Goal: Navigation & Orientation: Find specific page/section

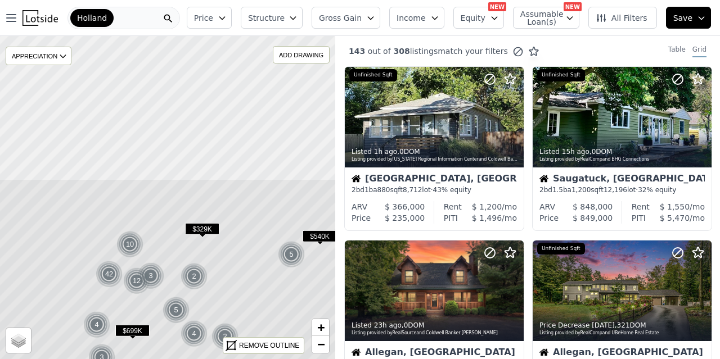
drag, startPoint x: 91, startPoint y: 101, endPoint x: 85, endPoint y: 277, distance: 176.2
click at [85, 277] on icon at bounding box center [161, 355] width 404 height 353
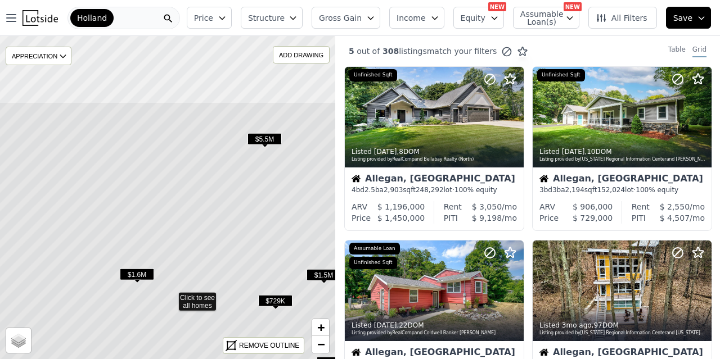
drag, startPoint x: 177, startPoint y: 109, endPoint x: 181, endPoint y: 208, distance: 99.1
click at [181, 208] on icon at bounding box center [171, 297] width 404 height 390
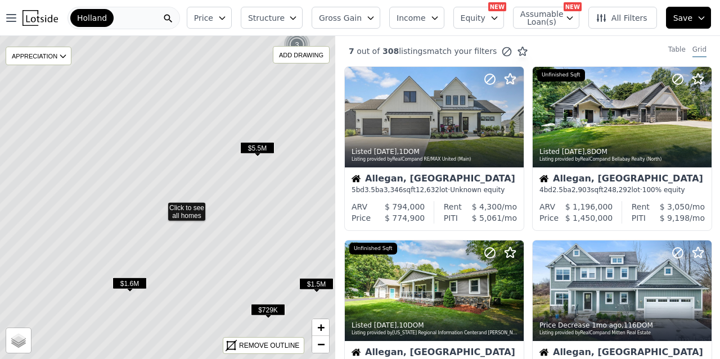
drag, startPoint x: 184, startPoint y: 140, endPoint x: 174, endPoint y: 150, distance: 13.9
click at [174, 150] on icon at bounding box center [160, 207] width 404 height 390
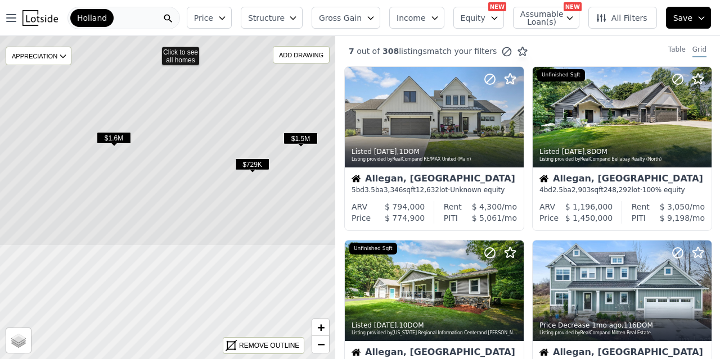
drag, startPoint x: 170, startPoint y: 316, endPoint x: 151, endPoint y: 150, distance: 166.5
click at [151, 150] on icon at bounding box center [154, 51] width 404 height 390
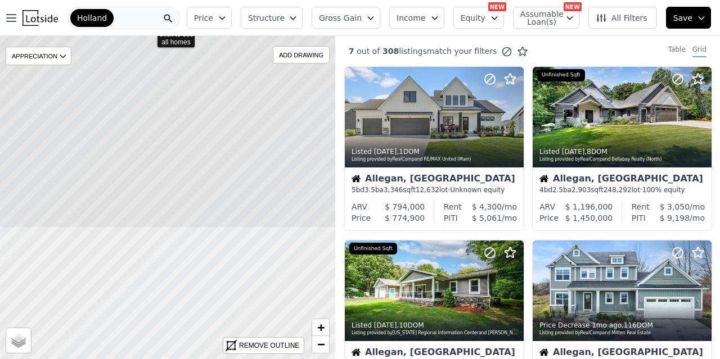
drag, startPoint x: 156, startPoint y: 247, endPoint x: 138, endPoint y: 93, distance: 155.2
click at [138, 92] on icon at bounding box center [149, 33] width 404 height 390
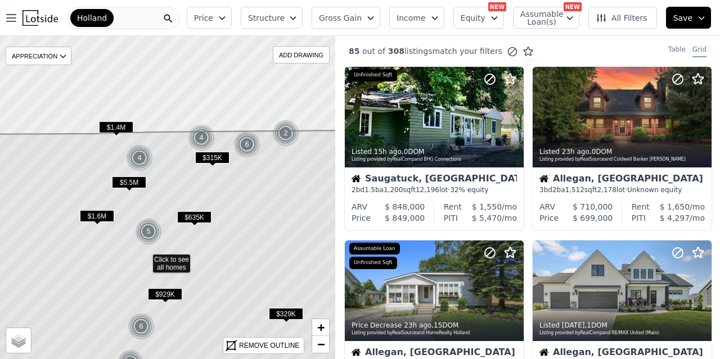
drag, startPoint x: 94, startPoint y: 260, endPoint x: 70, endPoint y: 291, distance: 38.8
click at [70, 327] on icon at bounding box center [145, 291] width 404 height 323
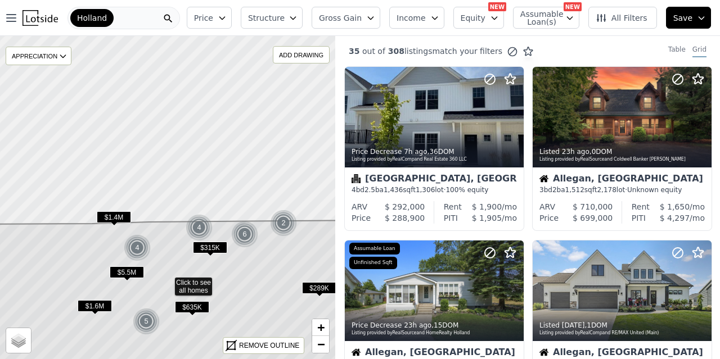
drag, startPoint x: 74, startPoint y: 173, endPoint x: 73, endPoint y: 258, distance: 84.4
click at [73, 258] on icon at bounding box center [167, 348] width 404 height 256
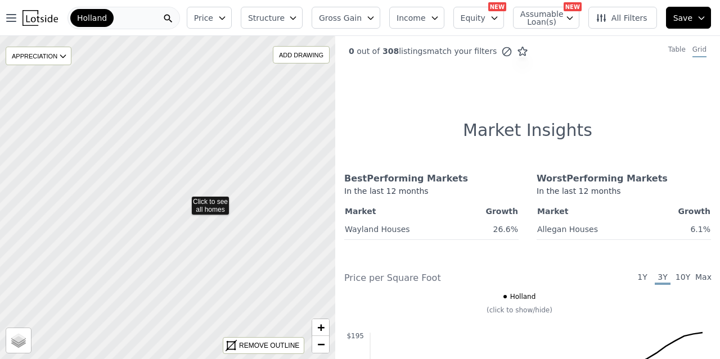
drag, startPoint x: 250, startPoint y: 170, endPoint x: 182, endPoint y: 202, distance: 75.0
click at [128, 16] on div "Holland" at bounding box center [123, 18] width 112 height 22
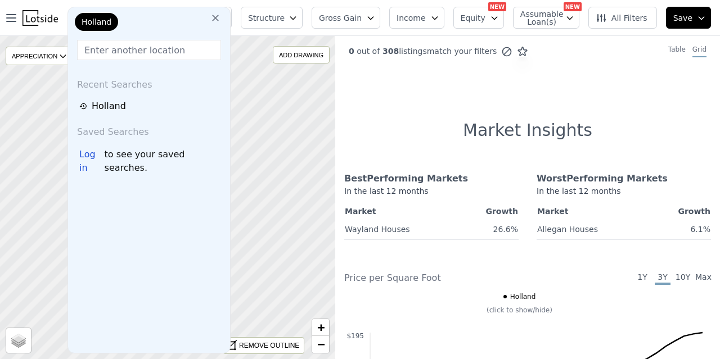
click at [210, 20] on icon at bounding box center [215, 17] width 11 height 11
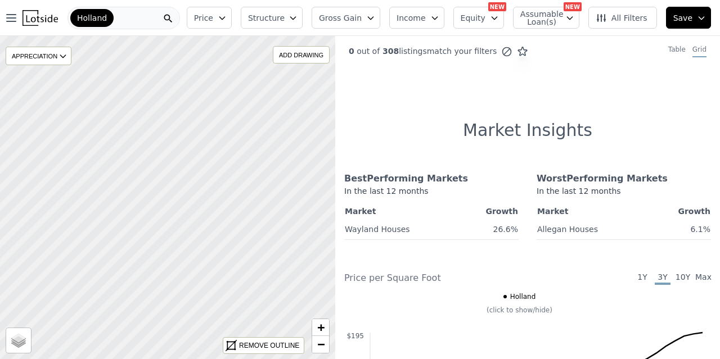
click at [98, 16] on span "Holland" at bounding box center [92, 17] width 30 height 11
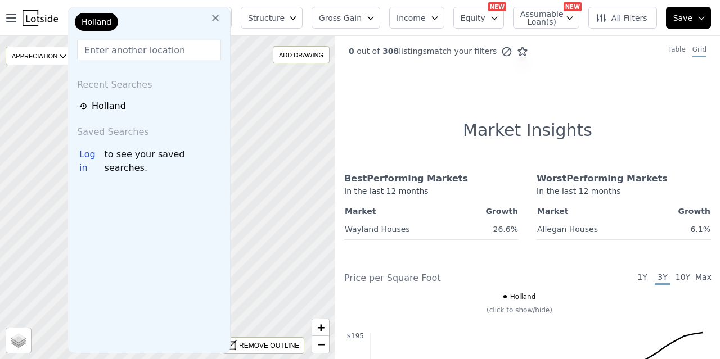
click at [212, 19] on icon at bounding box center [215, 18] width 7 height 7
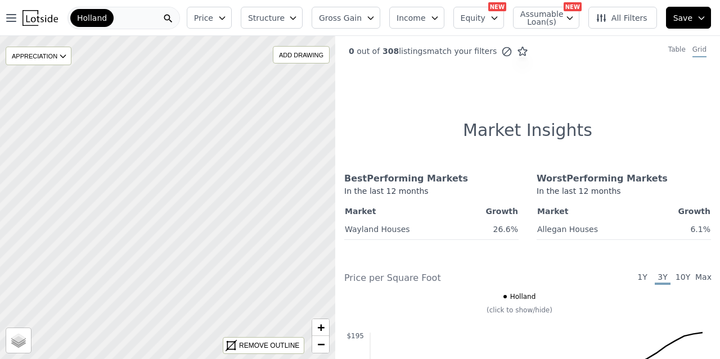
click at [151, 20] on div "Holland" at bounding box center [123, 18] width 112 height 22
click at [12, 17] on icon "button" at bounding box center [11, 18] width 9 height 7
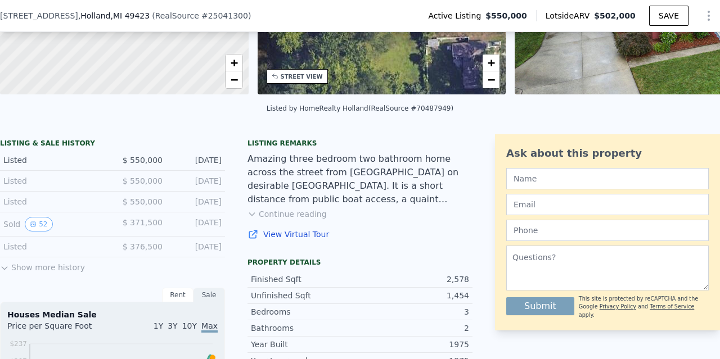
scroll to position [220, 0]
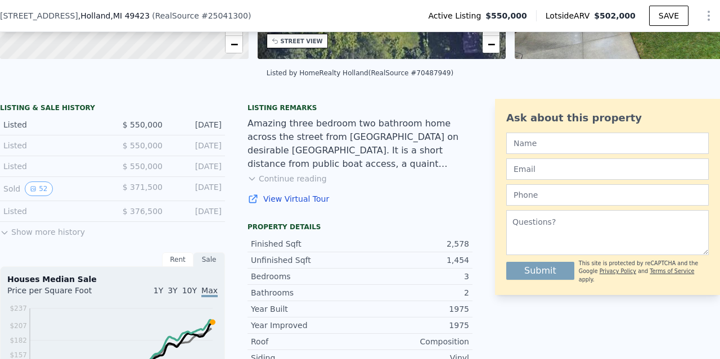
click at [36, 238] on button "Show more history" at bounding box center [42, 230] width 85 height 16
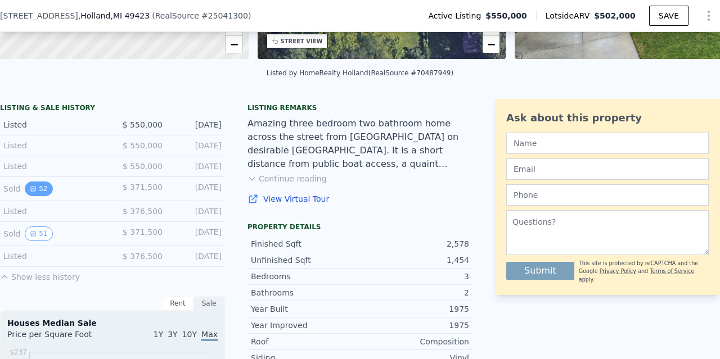
click at [37, 193] on button "52" at bounding box center [39, 189] width 28 height 15
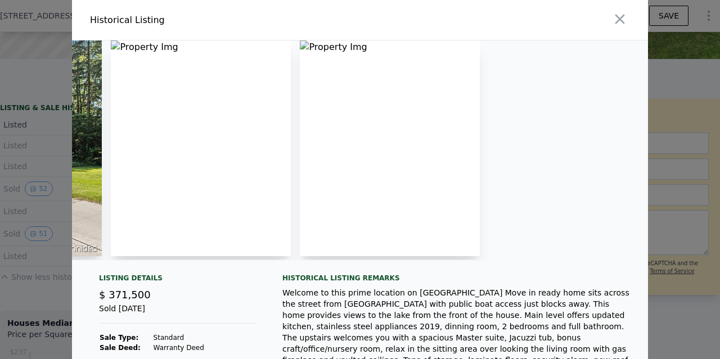
scroll to position [0, 451]
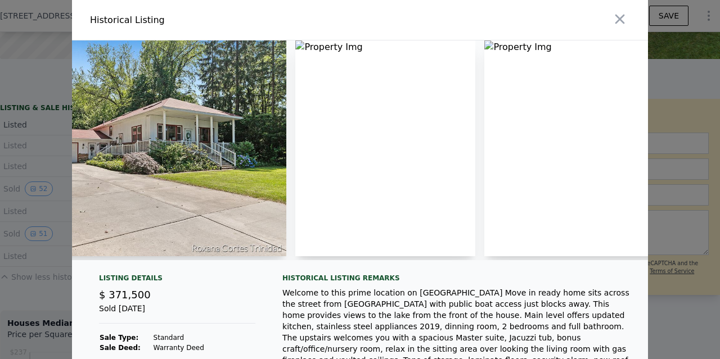
drag, startPoint x: 298, startPoint y: 43, endPoint x: 287, endPoint y: 132, distance: 89.4
click at [287, 132] on div at bounding box center [360, 150] width 576 height 220
click at [332, 97] on img at bounding box center [385, 148] width 180 height 216
click at [359, 123] on img at bounding box center [385, 148] width 180 height 216
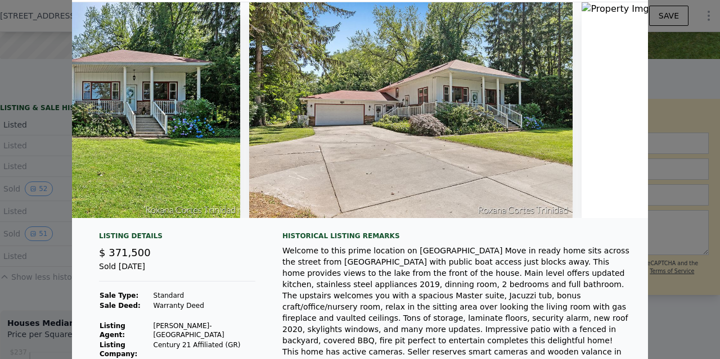
scroll to position [0, 0]
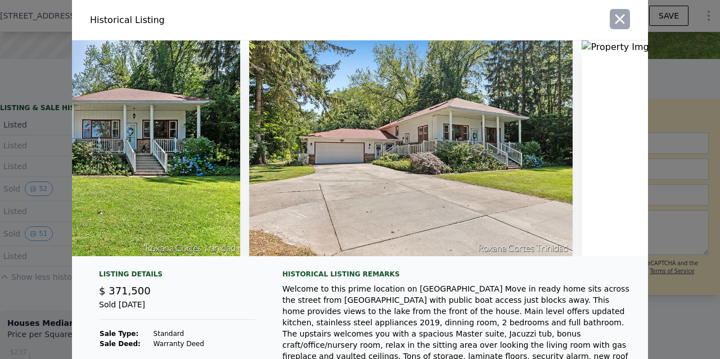
click at [616, 17] on icon "button" at bounding box center [620, 19] width 16 height 16
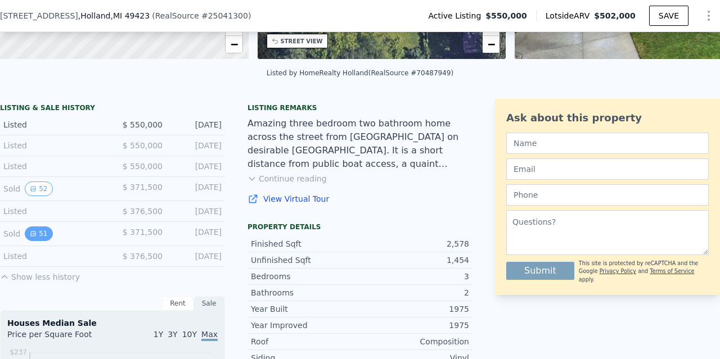
click at [35, 237] on icon "View historical data" at bounding box center [33, 234] width 7 height 7
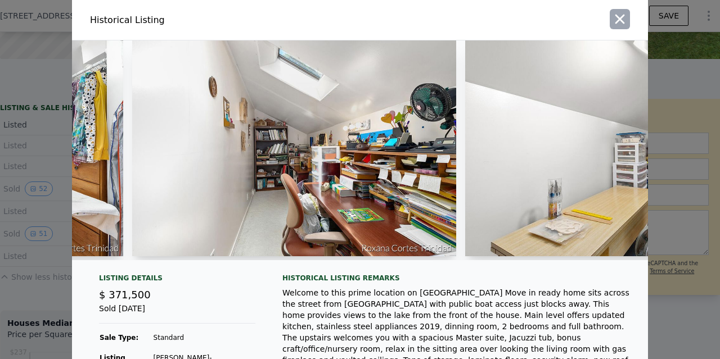
click at [615, 17] on icon "button" at bounding box center [620, 19] width 16 height 16
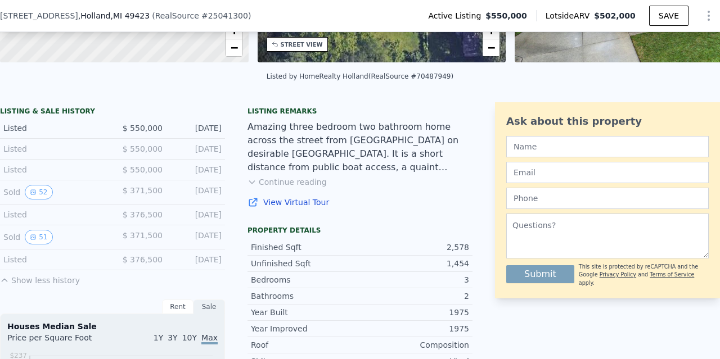
scroll to position [220, 0]
